Goal: Find specific page/section: Find specific page/section

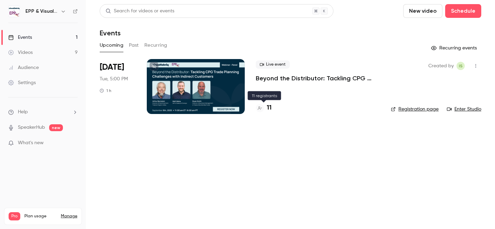
click at [271, 109] on h4 "11" at bounding box center [269, 107] width 5 height 9
